Goal: Information Seeking & Learning: Learn about a topic

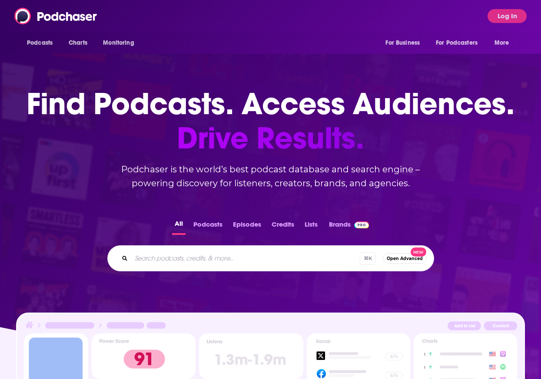
click at [222, 254] on input "Search podcasts, credits, & more..." at bounding box center [245, 259] width 229 height 14
type input "seeing [PERSON_NAME] with [PERSON_NAME]"
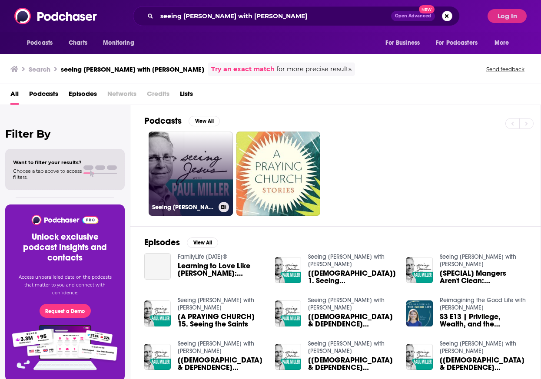
click at [173, 147] on link "Seeing Jesus with Paul Miller" at bounding box center [191, 174] width 84 height 84
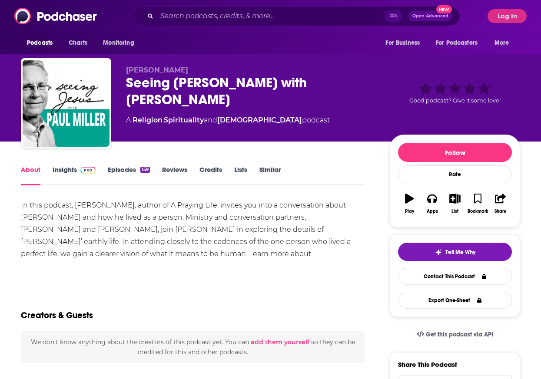
click at [77, 170] on span at bounding box center [86, 170] width 19 height 8
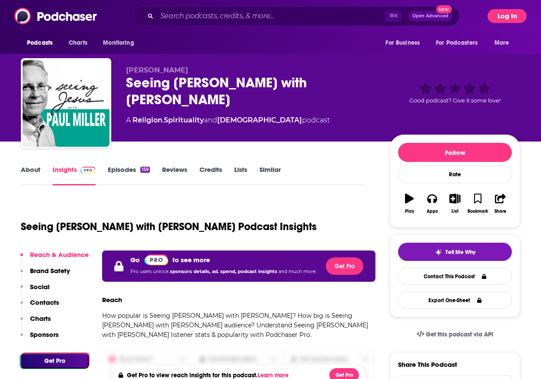
click at [513, 19] on button "Log In" at bounding box center [507, 16] width 39 height 14
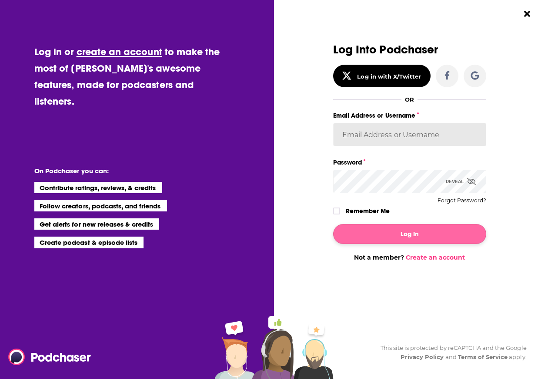
type input "anori@norimediagroup.com"
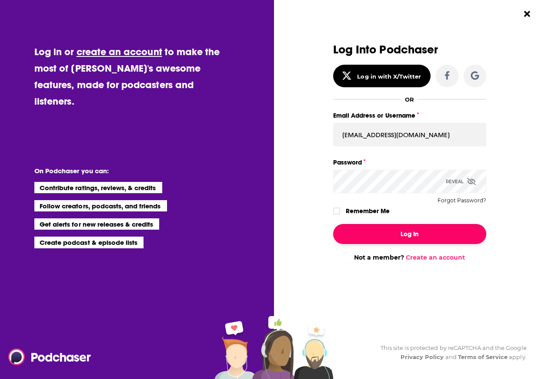
click at [405, 234] on button "Log In" at bounding box center [409, 234] width 153 height 20
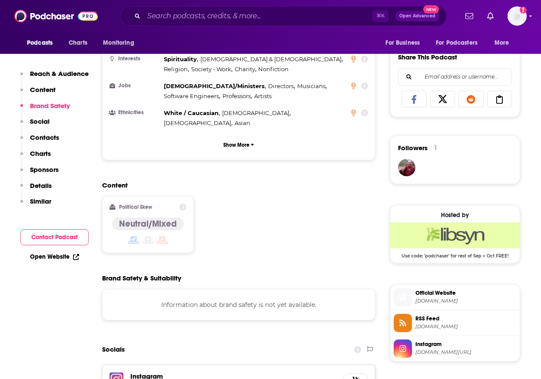
scroll to position [617, 0]
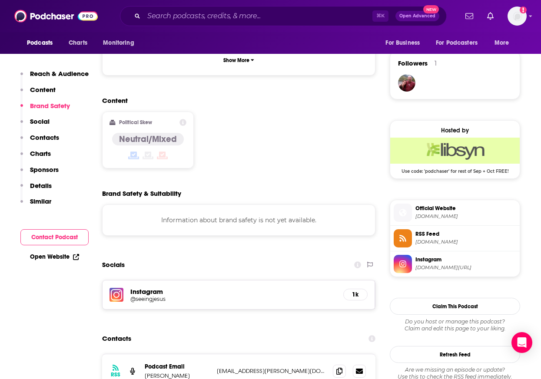
click at [147, 296] on h5 "@seeingjesus" at bounding box center [199, 299] width 139 height 7
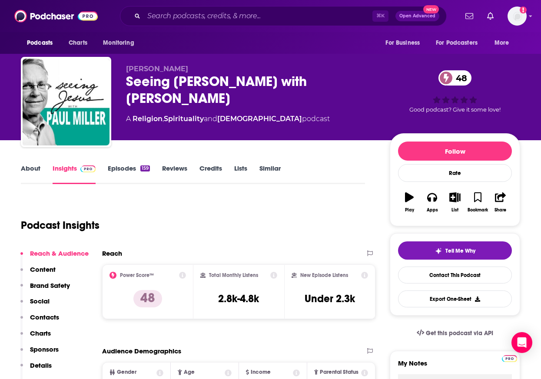
scroll to position [0, 0]
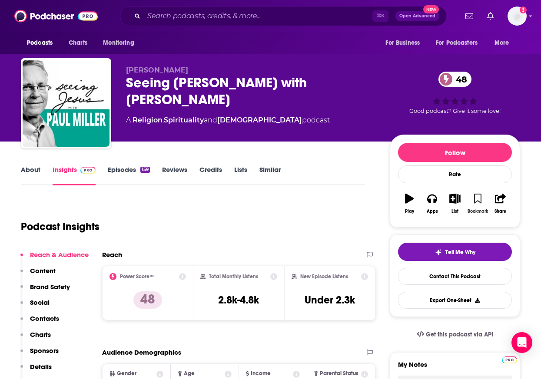
click at [478, 199] on icon "button" at bounding box center [477, 199] width 7 height 10
click at [242, 20] on input "Search podcasts, credits, & more..." at bounding box center [258, 16] width 229 height 14
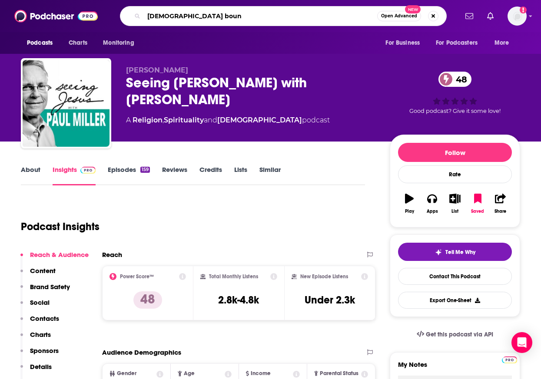
type input "[DEMOGRAPHIC_DATA] bound"
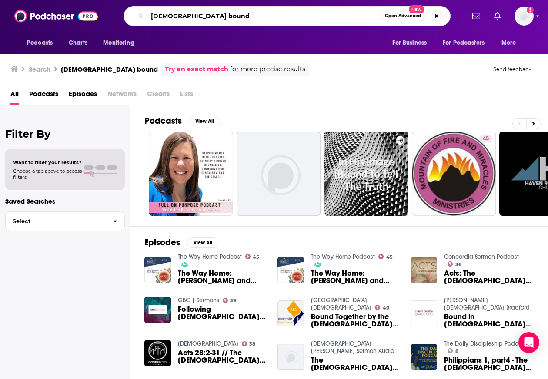
click at [174, 16] on input "[DEMOGRAPHIC_DATA] bound" at bounding box center [263, 16] width 233 height 14
type input "[DEMOGRAPHIC_DATA]"
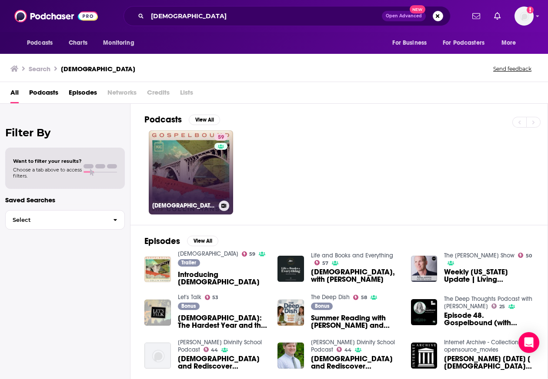
click at [214, 175] on div "59" at bounding box center [221, 167] width 15 height 67
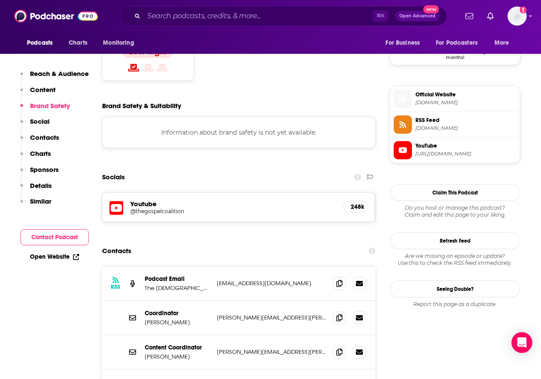
scroll to position [738, 0]
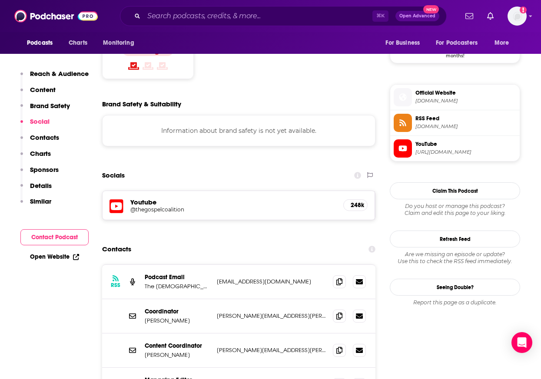
click at [159, 206] on h5 "@thegospelcoalition" at bounding box center [199, 209] width 139 height 7
click at [174, 206] on h5 "@thegospelcoalition" at bounding box center [199, 209] width 139 height 7
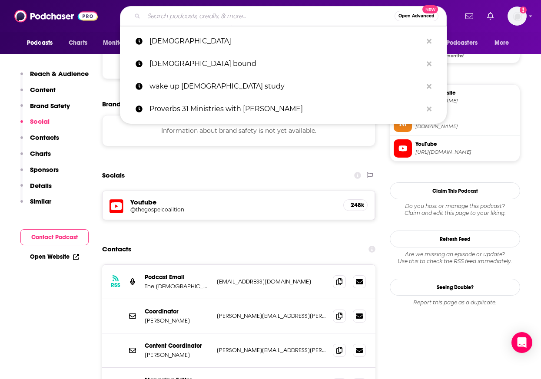
click at [197, 17] on input "Search podcasts, credits, & more..." at bounding box center [269, 16] width 251 height 14
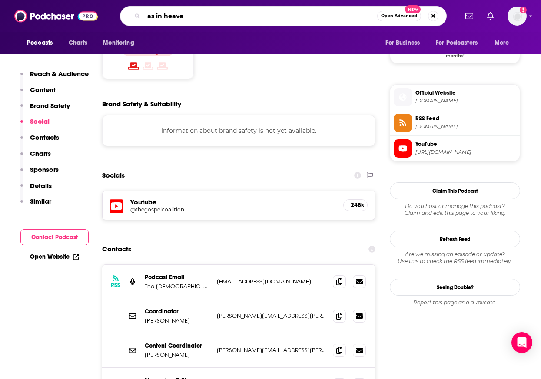
type input "as in heaven"
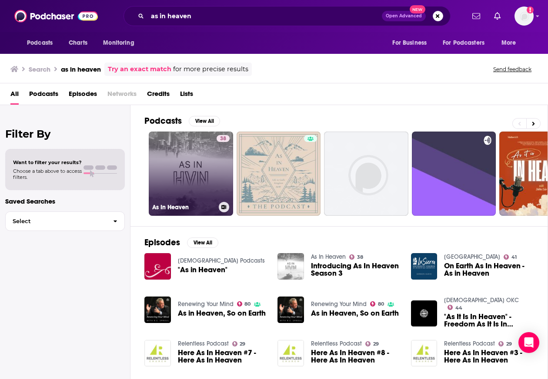
click at [177, 163] on link "38 As In Heaven" at bounding box center [191, 174] width 84 height 84
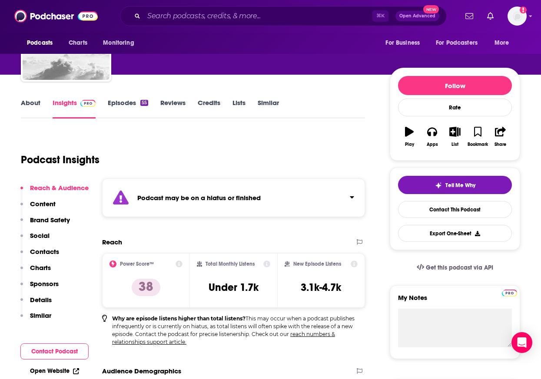
scroll to position [69, 0]
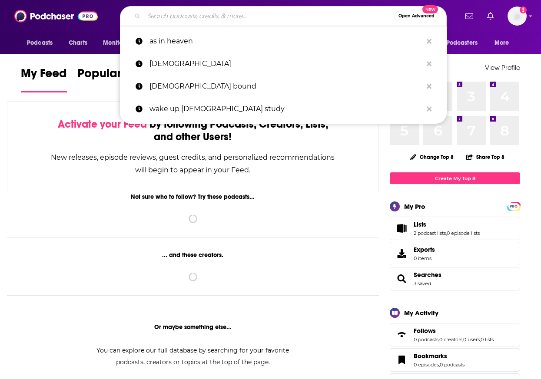
click at [237, 15] on input "Search podcasts, credits, & more..." at bounding box center [269, 16] width 251 height 14
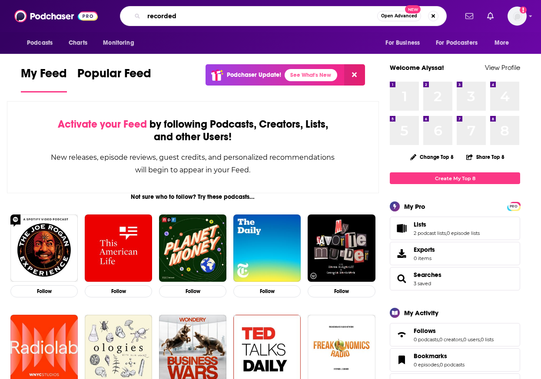
type input "recorded"
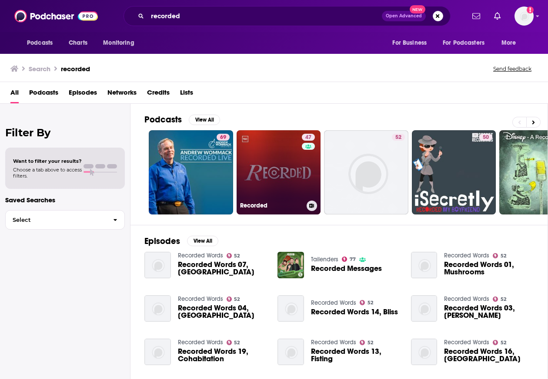
click at [273, 156] on link "47 Recorded" at bounding box center [278, 172] width 84 height 84
